Goal: Transaction & Acquisition: Obtain resource

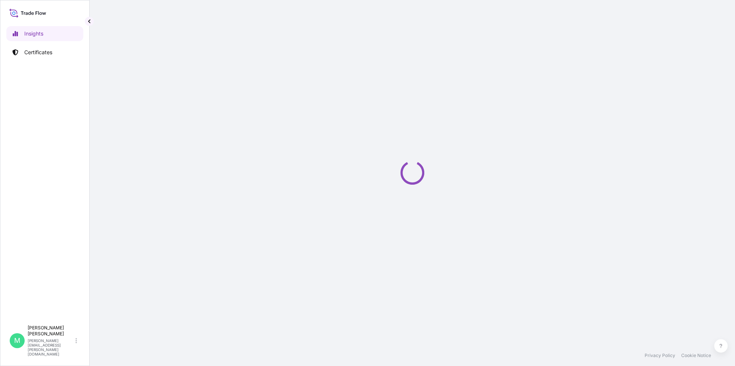
select select "2025"
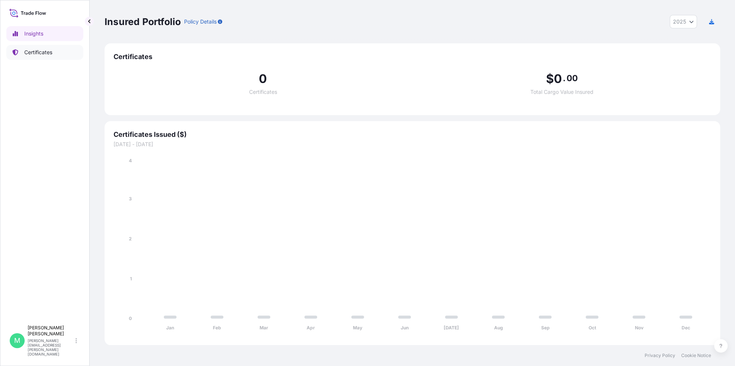
click at [37, 52] on p "Certificates" at bounding box center [38, 52] width 28 height 7
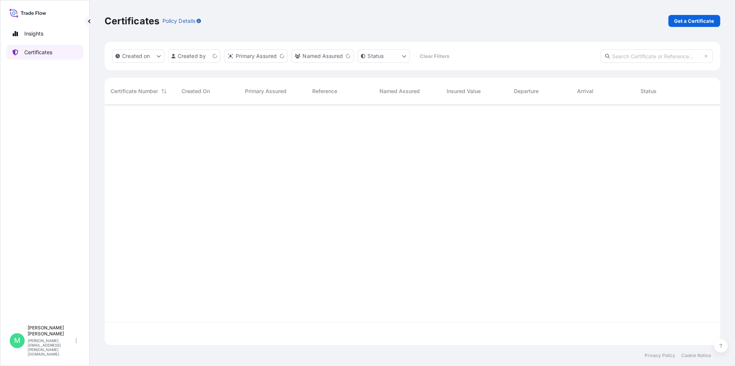
scroll to position [238, 609]
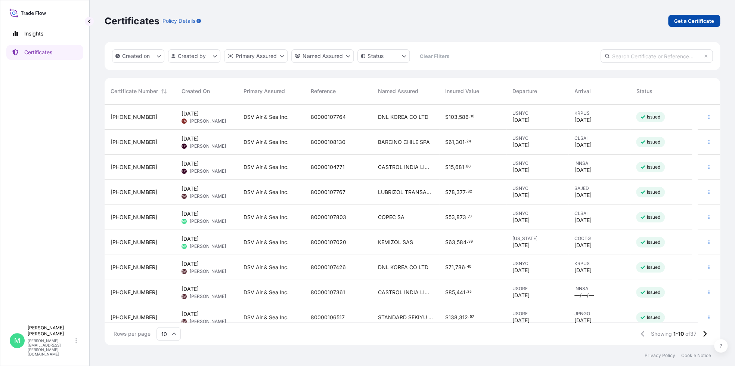
click at [709, 22] on p "Get a Certificate" at bounding box center [694, 20] width 40 height 7
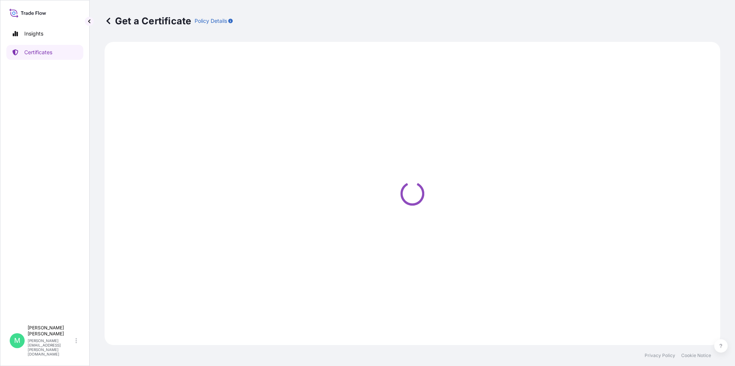
select select "Barge"
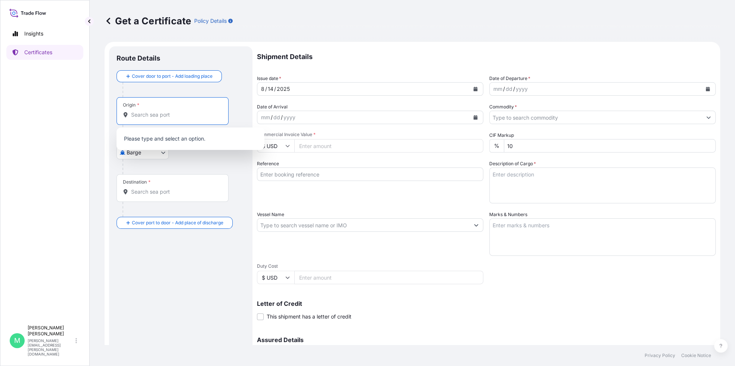
click at [181, 115] on input "Origin *" at bounding box center [175, 114] width 88 height 7
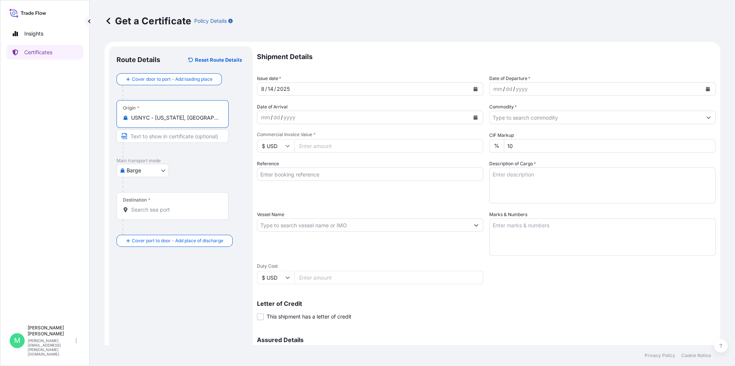
type input "USNYC - [US_STATE], [GEOGRAPHIC_DATA]"
click at [165, 168] on body "5 options available. Insights Certificates M [PERSON_NAME] [PERSON_NAME][EMAIL_…" at bounding box center [367, 183] width 735 height 366
click at [149, 229] on span "Ocean Vessel" at bounding box center [147, 229] width 33 height 7
select select "Ocean Vessel"
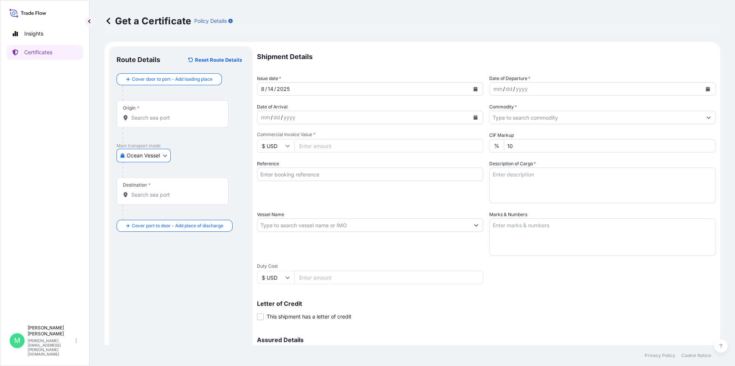
click at [173, 117] on input "Origin *" at bounding box center [175, 117] width 88 height 7
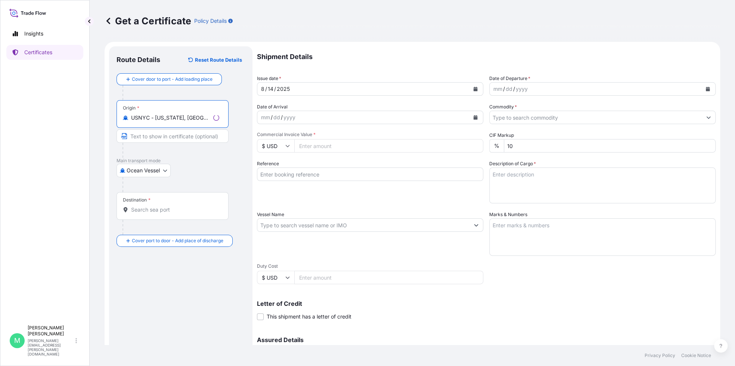
type input "USNYC - New York, United States"
click at [180, 207] on input "Destination *" at bounding box center [175, 209] width 88 height 7
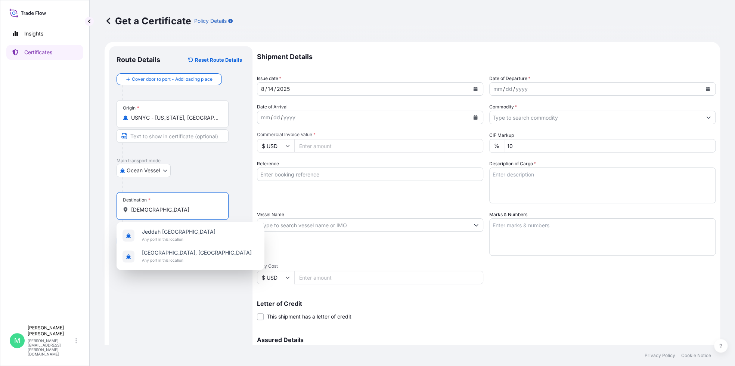
click at [136, 211] on input "jedah" at bounding box center [175, 209] width 88 height 7
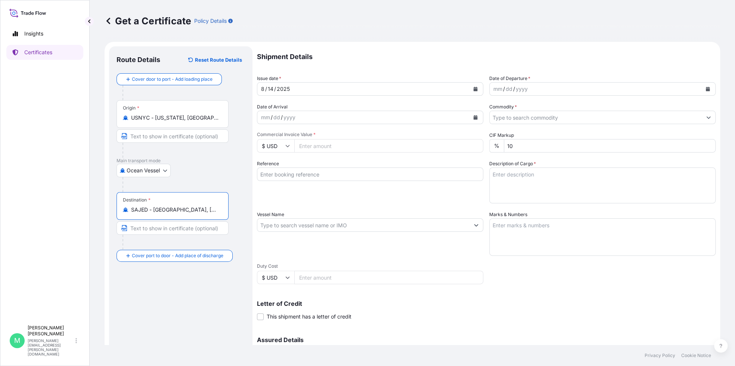
type input "SAJED - Jeddah, Saudi Arabia"
click at [706, 89] on icon "Calendar" at bounding box center [708, 89] width 4 height 4
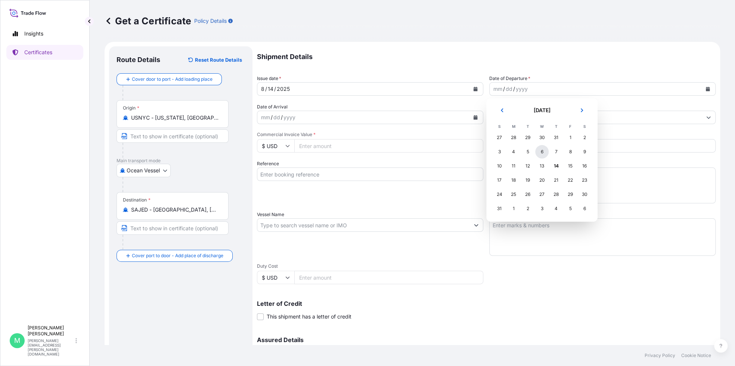
click at [540, 150] on div "6" at bounding box center [541, 151] width 13 height 13
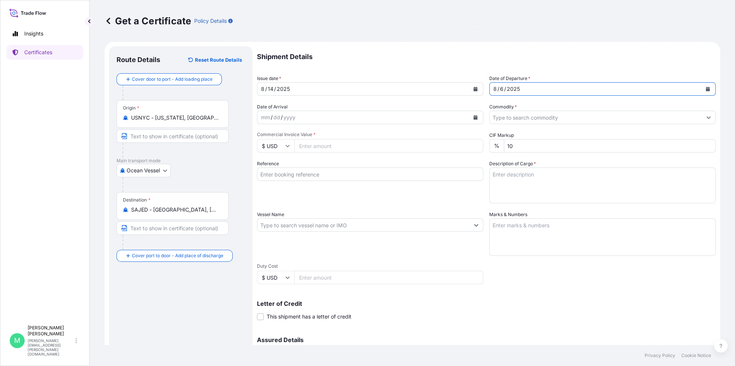
click at [474, 117] on icon "Calendar" at bounding box center [476, 117] width 4 height 4
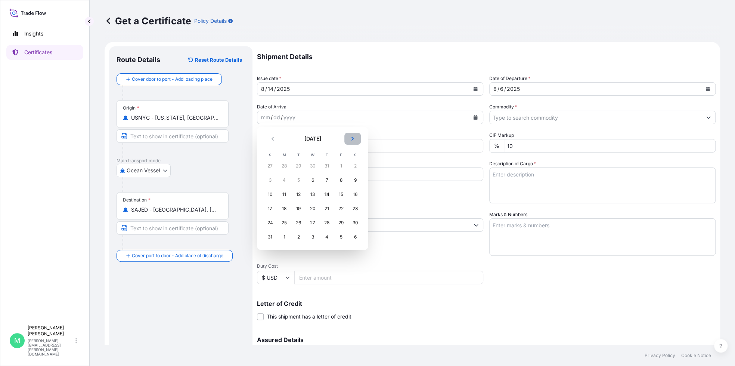
click at [351, 138] on icon "Next" at bounding box center [352, 138] width 4 height 4
click at [313, 195] on div "17" at bounding box center [312, 193] width 13 height 13
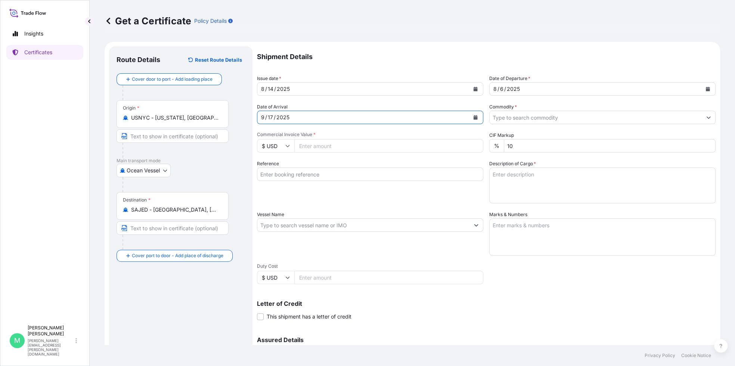
click at [707, 117] on icon "Show suggestions" at bounding box center [709, 118] width 4 height 2
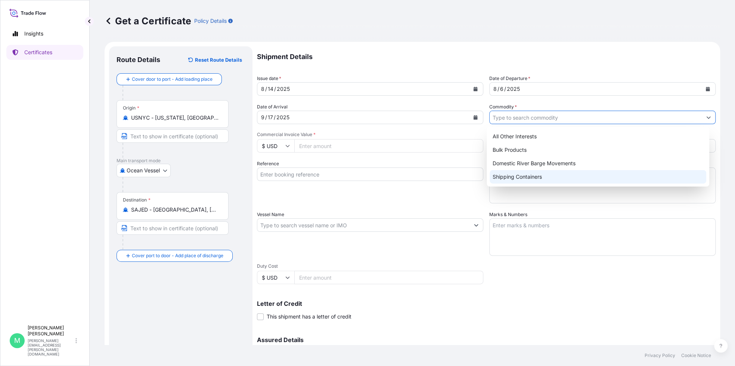
click at [536, 176] on div "Shipping Containers" at bounding box center [598, 176] width 217 height 13
type input "Shipping Containers"
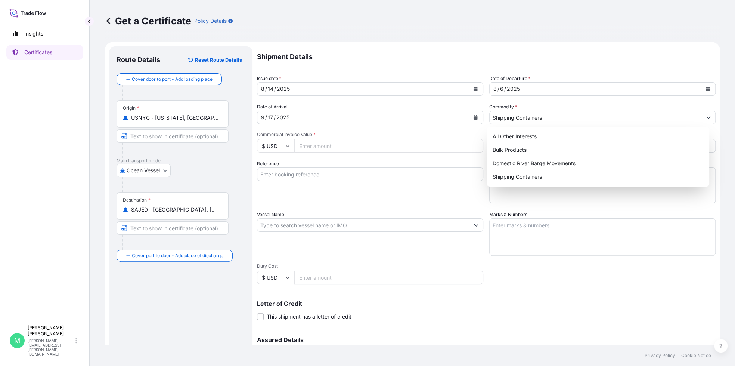
click at [363, 148] on input "Commercial Invoice Value *" at bounding box center [388, 145] width 189 height 13
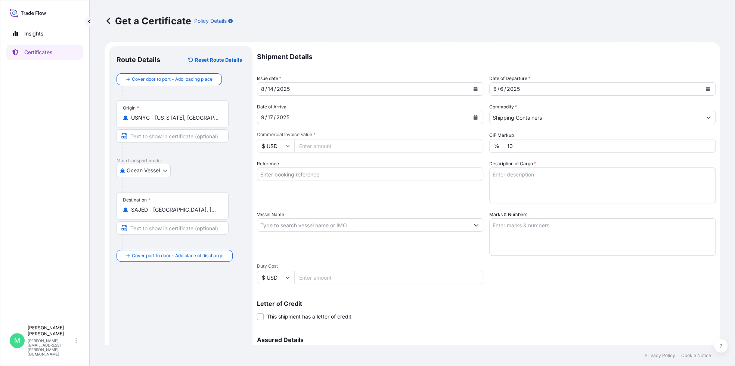
click at [361, 148] on input "Commercial Invoice Value *" at bounding box center [388, 145] width 189 height 13
click at [313, 147] on input "Commercial Invoice Value *" at bounding box center [388, 145] width 189 height 13
type input "146908.16"
click at [461, 171] on input "Reference" at bounding box center [370, 173] width 226 height 13
type input "8"
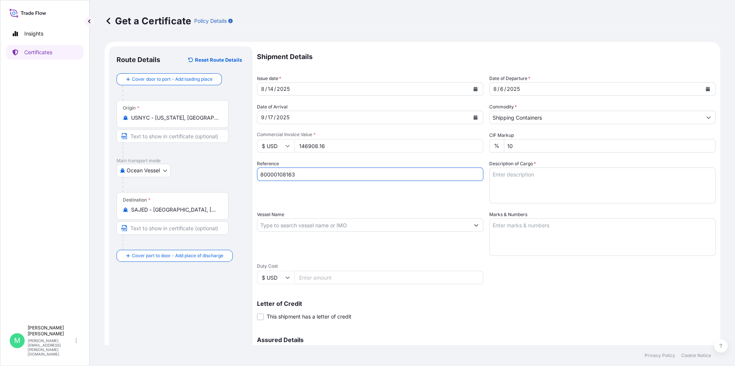
type input "80000108163"
click at [638, 180] on textarea "Description of Cargo *" at bounding box center [602, 185] width 226 height 36
click at [631, 182] on textarea "Description of Cargo *" at bounding box center [602, 185] width 226 height 36
click at [561, 174] on textarea "HAMU2277257 / 00443209" at bounding box center [602, 185] width 226 height 36
click at [526, 180] on textarea "HAMU2277257 / 00443209" at bounding box center [602, 185] width 226 height 36
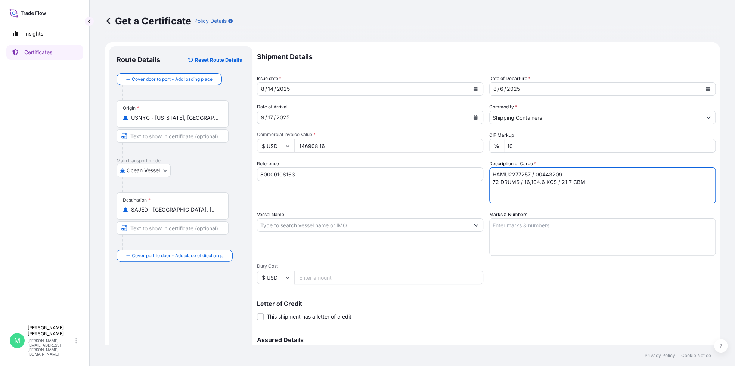
type textarea "HAMU2277257 / 00443209 72 DRUMS / 16,104.6 KGS / 21.7 CBM"
click at [523, 232] on textarea "Marks & Numbers" at bounding box center [602, 236] width 226 height 37
paste textarea "80000108163 / 20676098 / 4503901361 LUBRIZOL® RO94HA, STD BLACK & YELLOW"
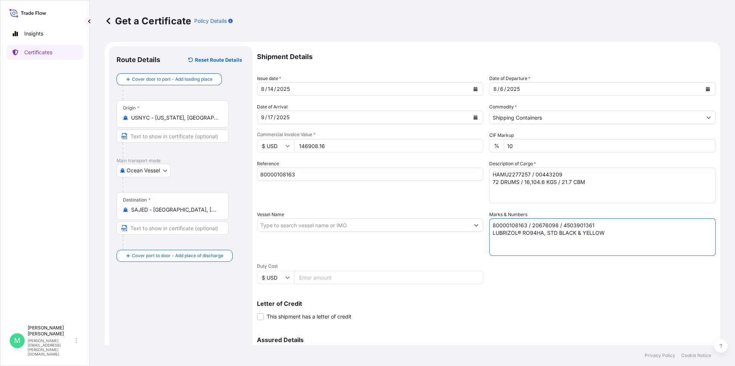
type textarea "80000108163 / 20676098 / 4503901361 LUBRIZOL® RO94HA, STD BLACK & YELLOW"
click at [368, 299] on div "Letter of Credit This shipment has a letter of credit Letter of credit * Letter…" at bounding box center [486, 305] width 459 height 29
click at [389, 224] on input "Vessel Name" at bounding box center [363, 224] width 212 height 13
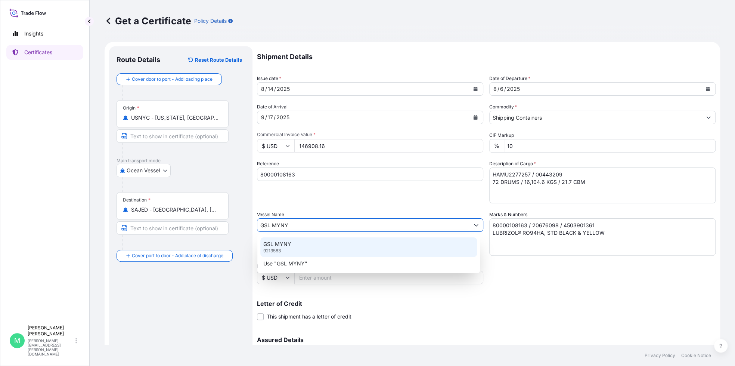
click at [283, 244] on p "GSL MYNY" at bounding box center [277, 243] width 28 height 7
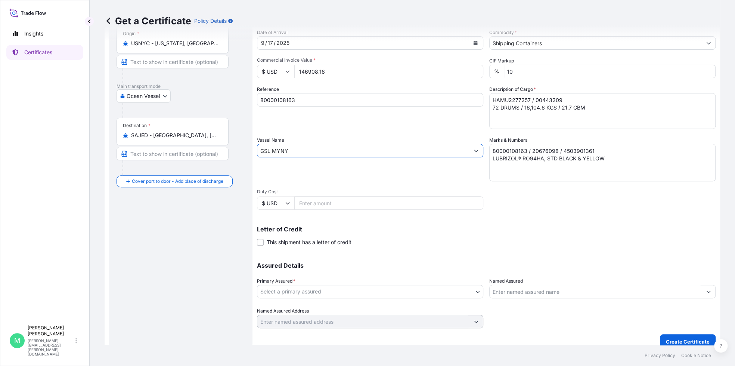
scroll to position [82, 0]
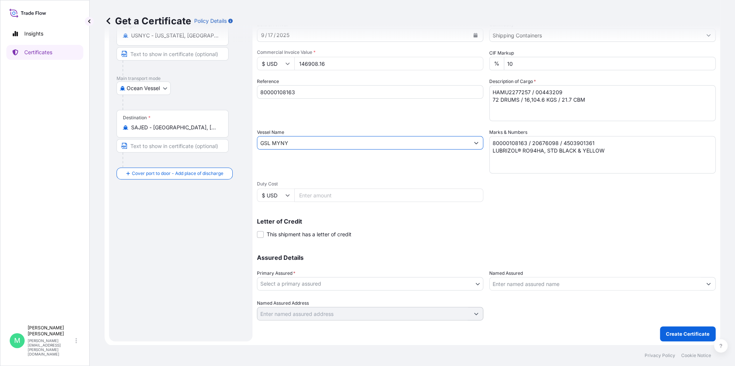
type input "GSL MYNY"
click at [358, 282] on body "2 options available. Insights Certificates M Marsha Ferda marsha.ferda@us.dsv.c…" at bounding box center [367, 183] width 735 height 366
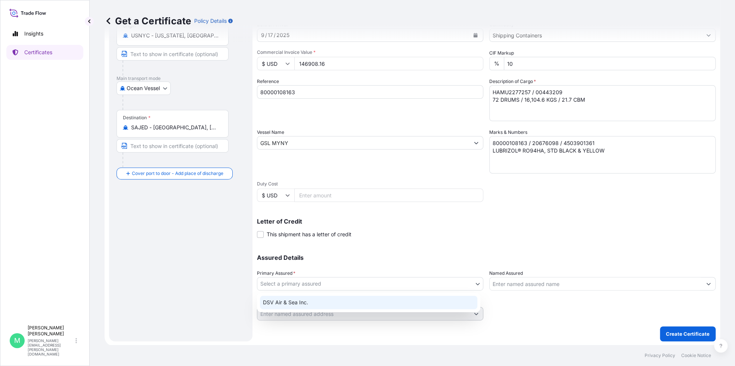
click at [304, 301] on div "DSV Air & Sea Inc." at bounding box center [368, 301] width 217 height 13
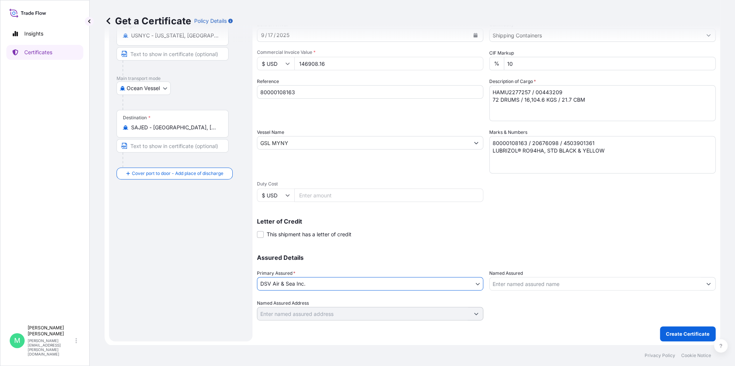
click at [627, 284] on input "Named Assured" at bounding box center [596, 283] width 212 height 13
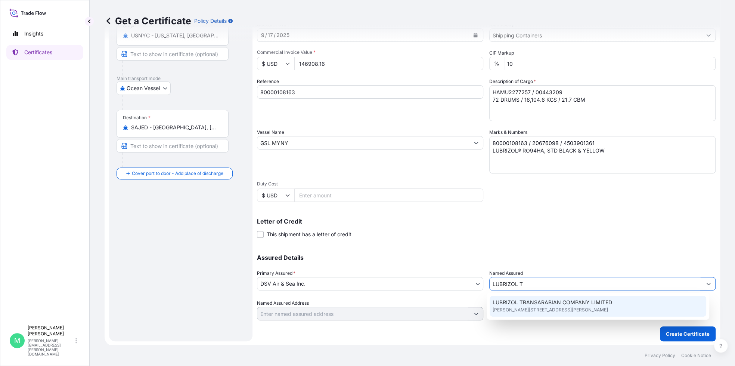
click at [592, 304] on span "LUBRIZOL TRANSARABIAN COMPANY LIMITED" at bounding box center [553, 301] width 120 height 7
type input "LUBRIZOL TRANSARABIAN COMPANY LIMITED"
type input "King Fahad Rd, Yanbu Al Bahr 46471, Saudi Arabia"
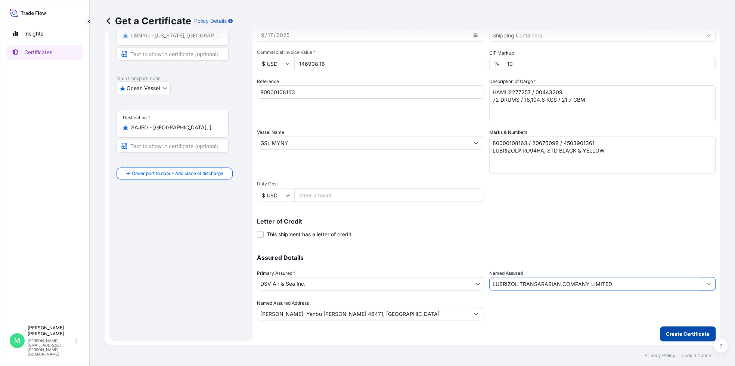
type input "LUBRIZOL TRANSARABIAN COMPANY LIMITED"
click at [671, 334] on p "Create Certificate" at bounding box center [688, 333] width 44 height 7
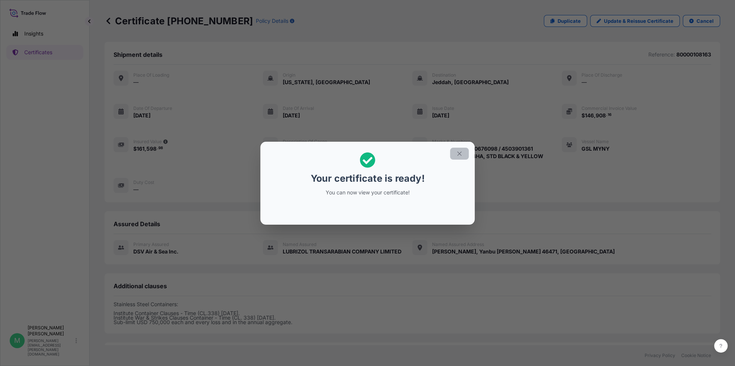
click at [455, 150] on button "button" at bounding box center [459, 154] width 19 height 12
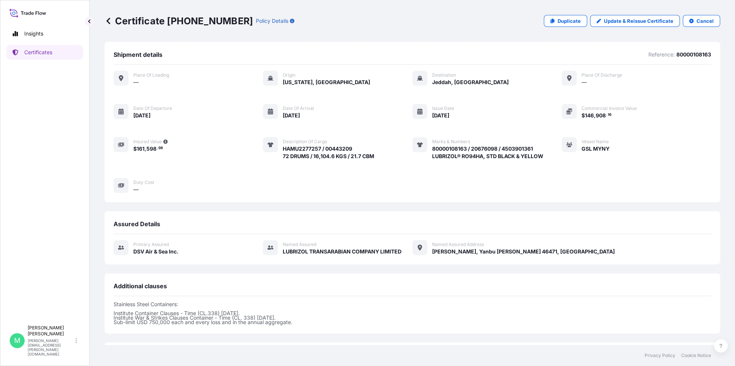
scroll to position [65, 0]
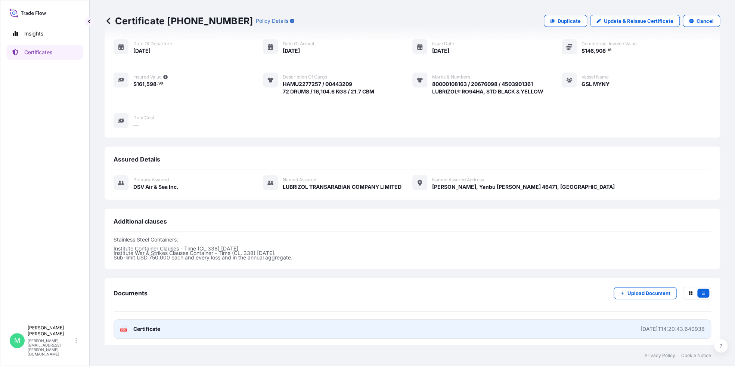
click at [159, 326] on span "Certificate" at bounding box center [146, 328] width 27 height 7
